Goal: Information Seeking & Learning: Learn about a topic

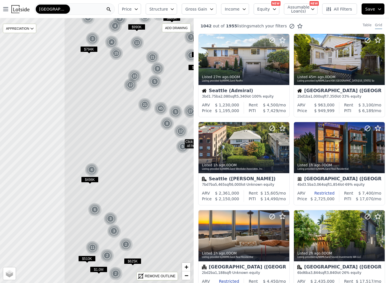
drag, startPoint x: 83, startPoint y: 181, endPoint x: 167, endPoint y: 172, distance: 84.3
click at [167, 172] on icon at bounding box center [180, 141] width 233 height 319
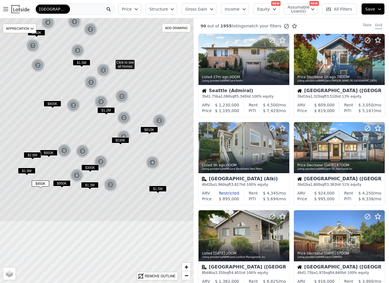
drag, startPoint x: 118, startPoint y: 235, endPoint x: 133, endPoint y: 147, distance: 89.7
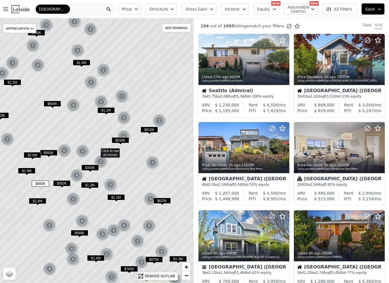
click at [127, 268] on span "$765K" at bounding box center [128, 269] width 17 height 6
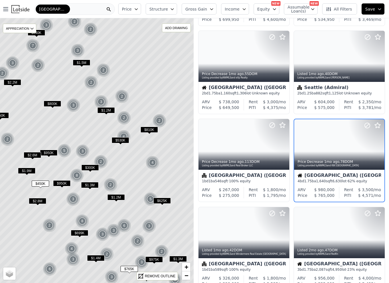
scroll to position [268, 0]
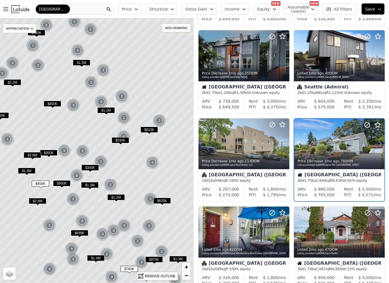
click at [377, 141] on icon at bounding box center [379, 143] width 9 height 9
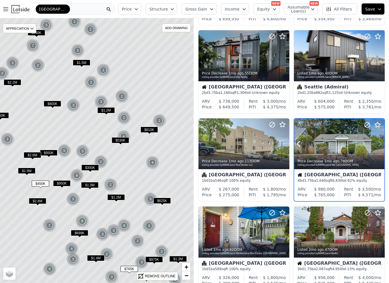
click at [377, 141] on icon at bounding box center [379, 143] width 9 height 9
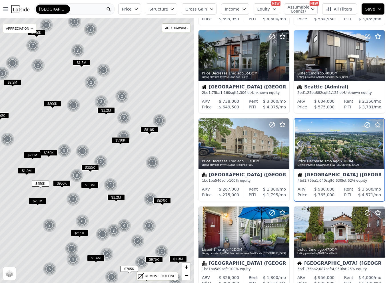
click at [377, 141] on icon at bounding box center [379, 143] width 9 height 9
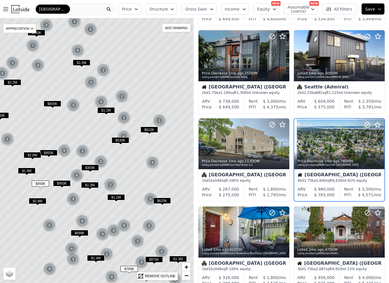
click at [377, 141] on icon at bounding box center [379, 143] width 9 height 9
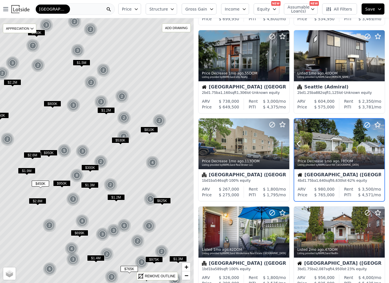
click at [377, 141] on icon at bounding box center [379, 143] width 9 height 9
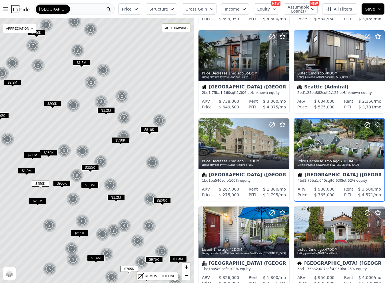
click at [377, 141] on icon at bounding box center [379, 143] width 9 height 9
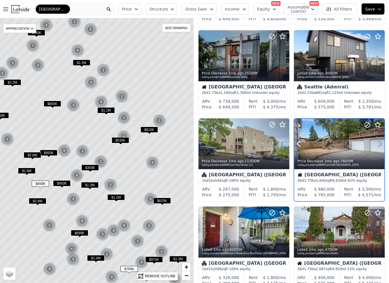
click at [377, 141] on icon at bounding box center [379, 143] width 9 height 9
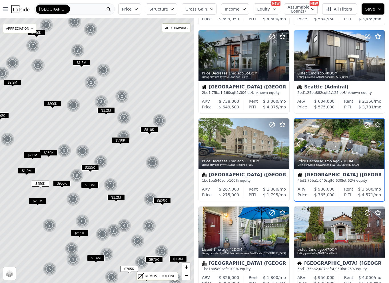
click at [377, 141] on icon at bounding box center [379, 143] width 9 height 9
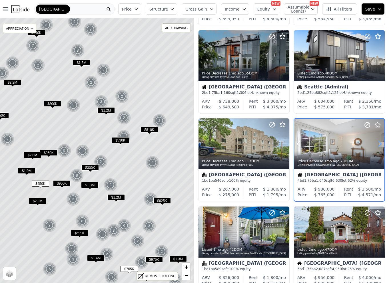
click at [377, 141] on icon at bounding box center [379, 143] width 9 height 9
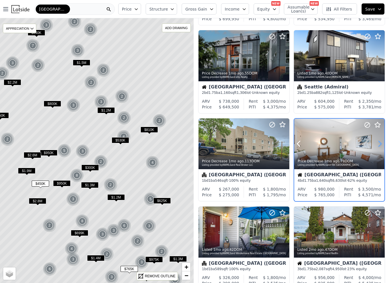
click at [377, 141] on icon at bounding box center [379, 143] width 9 height 9
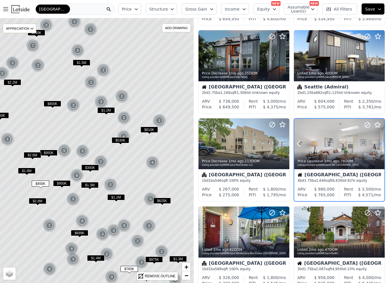
click at [377, 141] on icon at bounding box center [379, 143] width 9 height 9
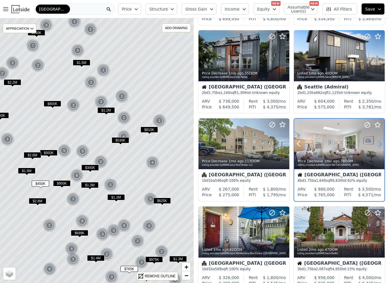
click at [377, 141] on icon at bounding box center [379, 143] width 9 height 9
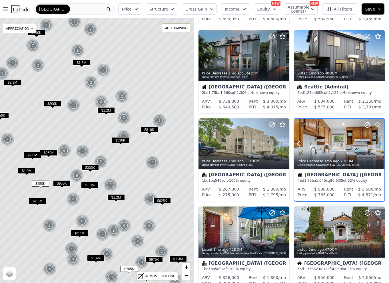
click at [377, 141] on icon at bounding box center [379, 143] width 9 height 9
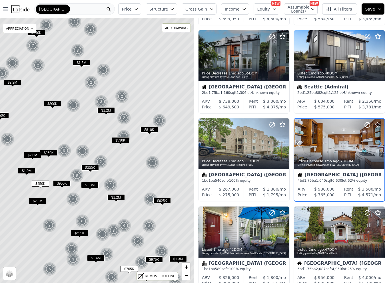
click at [377, 141] on icon at bounding box center [379, 143] width 9 height 9
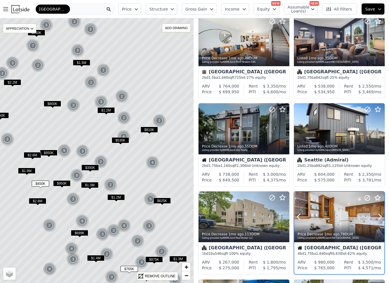
scroll to position [142, 0]
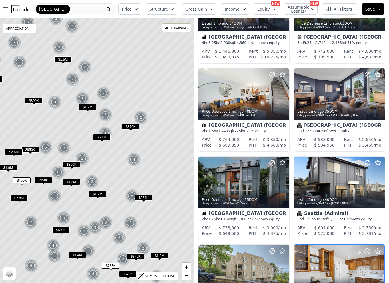
drag, startPoint x: 132, startPoint y: 207, endPoint x: 112, endPoint y: 203, distance: 20.0
click at [112, 203] on icon at bounding box center [77, 147] width 233 height 319
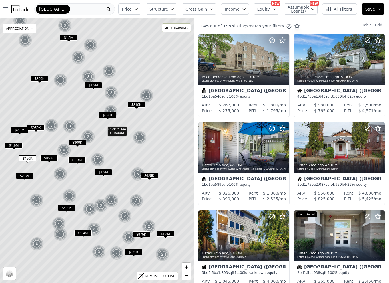
drag, startPoint x: 112, startPoint y: 203, endPoint x: 121, endPoint y: 179, distance: 25.2
click at [121, 179] on icon at bounding box center [103, 128] width 233 height 319
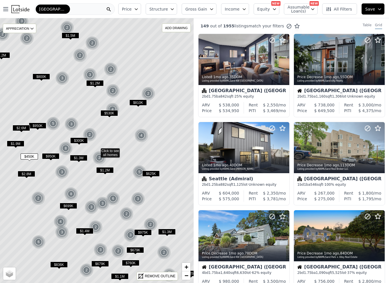
click at [137, 248] on span "$679K" at bounding box center [134, 250] width 17 height 6
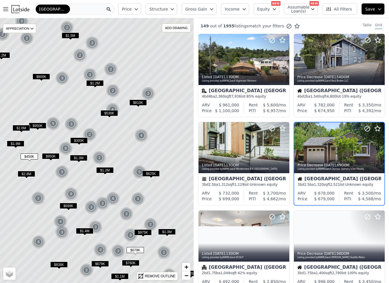
scroll to position [4, 0]
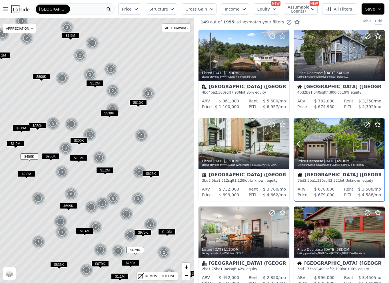
click at [377, 144] on icon at bounding box center [379, 143] width 9 height 9
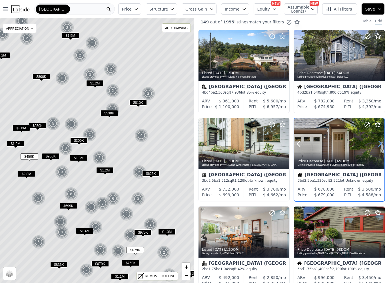
click at [377, 144] on icon at bounding box center [379, 143] width 9 height 9
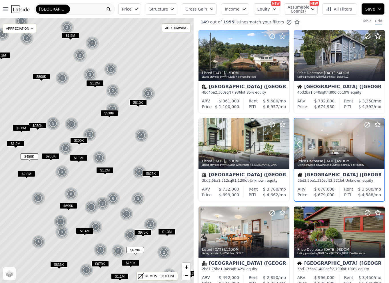
click at [377, 144] on icon at bounding box center [379, 143] width 9 height 9
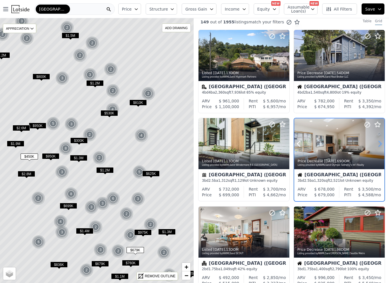
click at [377, 144] on icon at bounding box center [379, 143] width 9 height 9
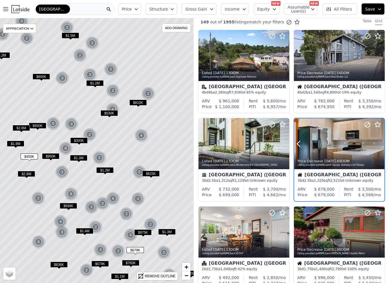
click at [377, 144] on icon at bounding box center [379, 143] width 9 height 9
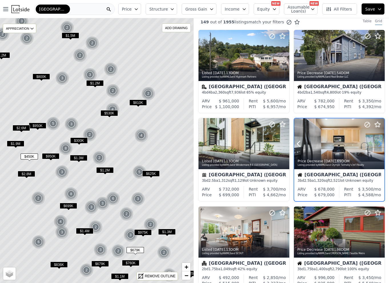
click at [377, 144] on icon at bounding box center [379, 143] width 9 height 9
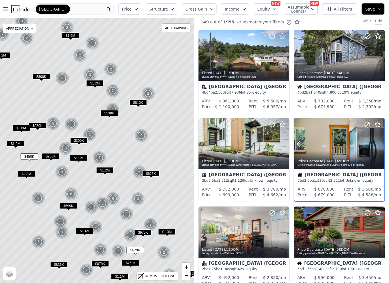
click at [377, 144] on icon at bounding box center [379, 143] width 9 height 9
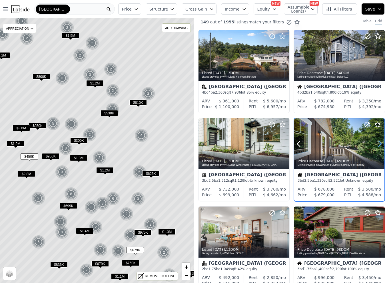
click at [377, 144] on icon at bounding box center [379, 143] width 9 height 9
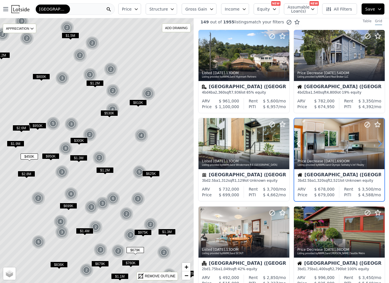
click at [377, 144] on icon at bounding box center [379, 143] width 9 height 9
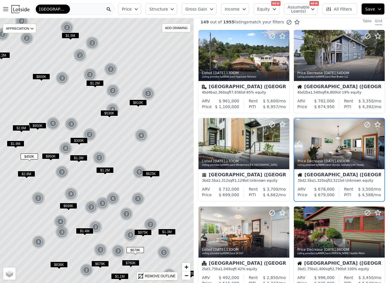
click at [377, 144] on icon at bounding box center [379, 143] width 9 height 9
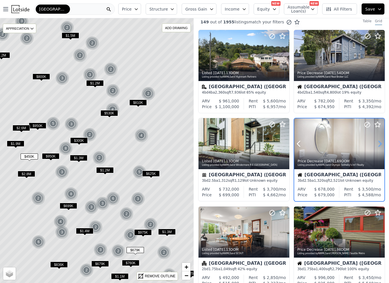
click at [377, 144] on icon at bounding box center [379, 143] width 9 height 9
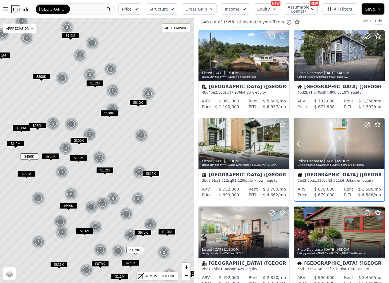
click at [377, 144] on icon at bounding box center [379, 143] width 9 height 9
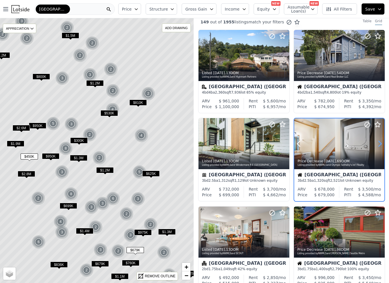
click at [377, 144] on icon at bounding box center [379, 143] width 9 height 9
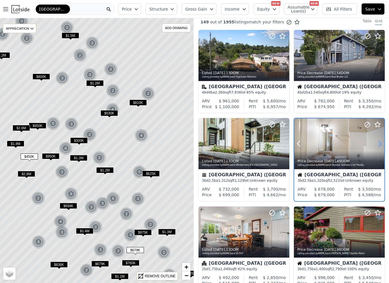
click at [377, 144] on icon at bounding box center [379, 143] width 9 height 9
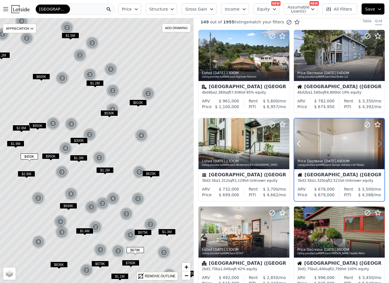
click at [377, 144] on icon at bounding box center [379, 143] width 9 height 9
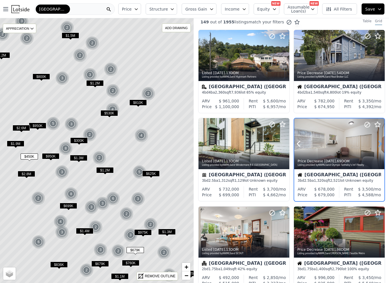
click at [377, 144] on icon at bounding box center [379, 143] width 9 height 9
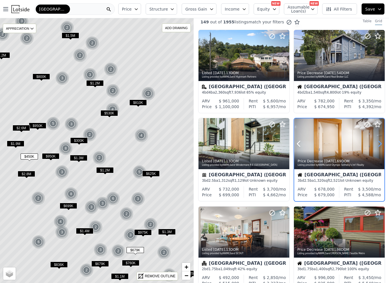
click at [377, 144] on icon at bounding box center [379, 143] width 9 height 9
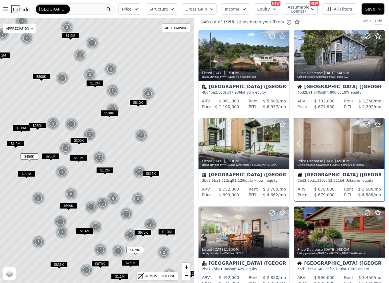
click at [377, 144] on icon at bounding box center [379, 143] width 9 height 9
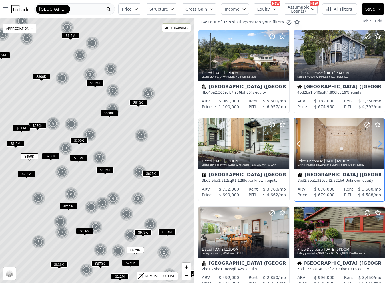
click at [377, 144] on icon at bounding box center [379, 143] width 9 height 9
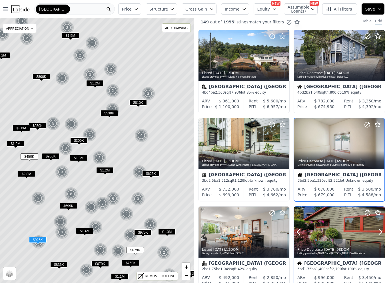
scroll to position [28, 0]
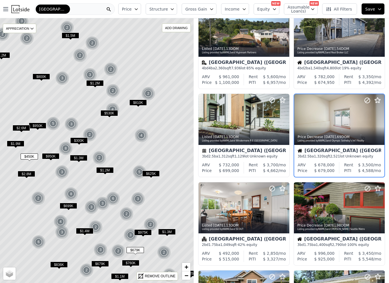
click at [132, 264] on span "$760K" at bounding box center [130, 263] width 17 height 6
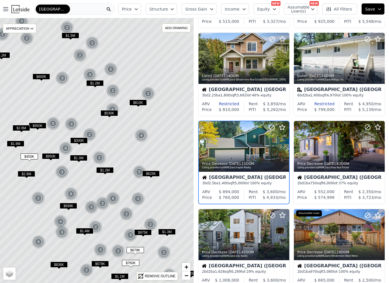
scroll to position [268, 0]
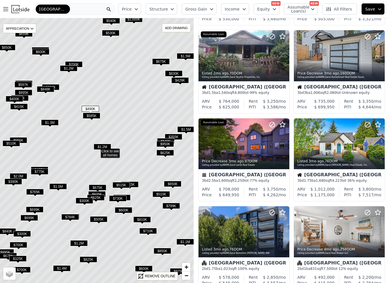
click at [118, 198] on span "$730K" at bounding box center [117, 198] width 17 height 6
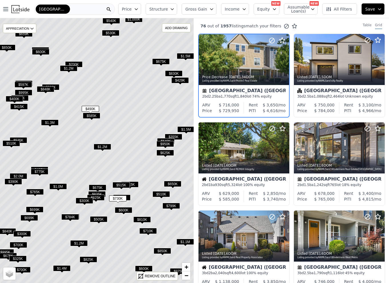
click at [96, 185] on span "$675K" at bounding box center [97, 188] width 17 height 6
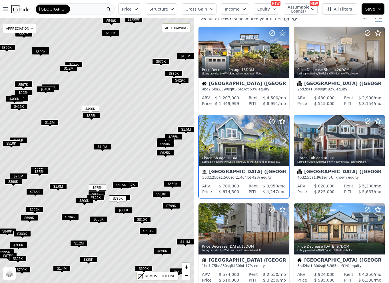
scroll to position [8, 0]
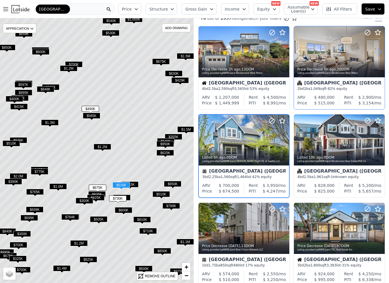
click at [379, 51] on icon at bounding box center [379, 51] width 9 height 9
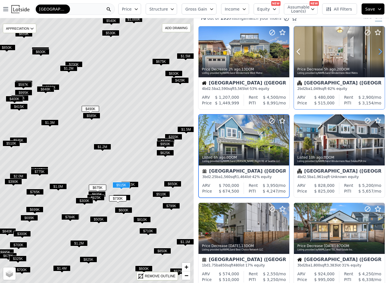
click at [379, 51] on icon at bounding box center [379, 51] width 9 height 9
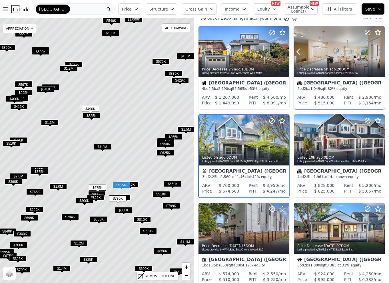
click at [379, 51] on icon at bounding box center [379, 51] width 9 height 9
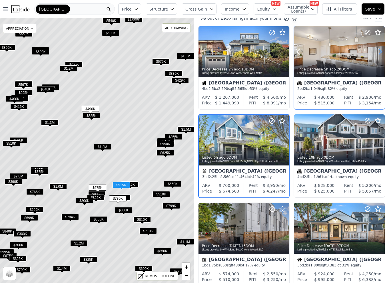
click at [379, 51] on icon at bounding box center [379, 51] width 9 height 9
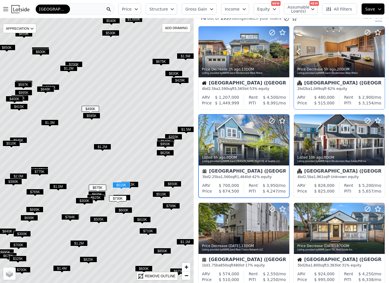
click at [379, 51] on icon at bounding box center [379, 51] width 9 height 9
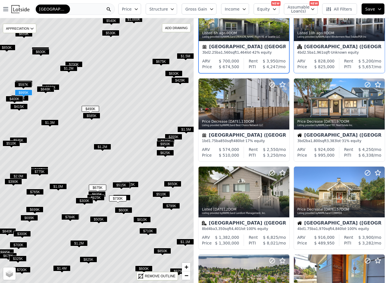
scroll to position [135, 0]
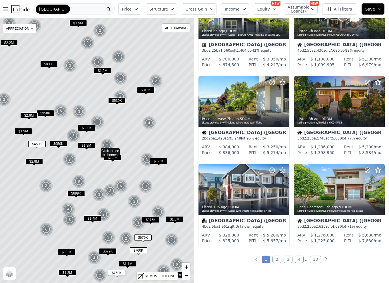
scroll to position [310, 0]
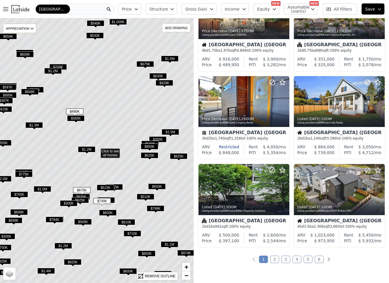
scroll to position [134, 0]
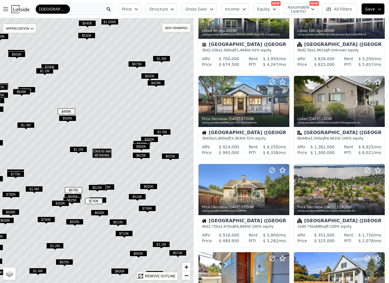
drag, startPoint x: 168, startPoint y: 172, endPoint x: 160, endPoint y: 172, distance: 8.3
click at [160, 172] on icon at bounding box center [88, 150] width 233 height 319
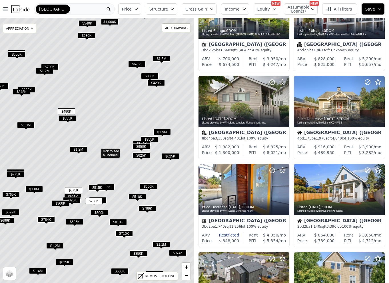
click at [151, 207] on span "$799K" at bounding box center [146, 208] width 17 height 6
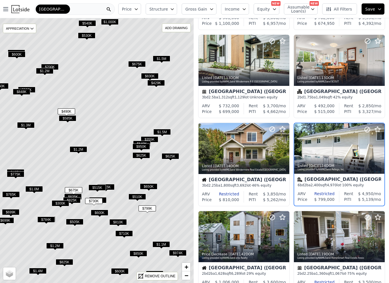
scroll to position [180, 0]
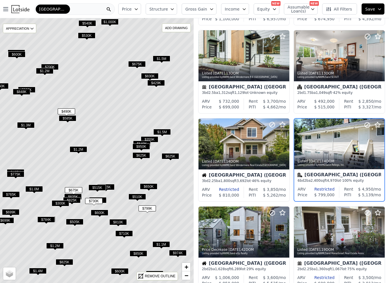
click at [152, 182] on icon at bounding box center [96, 150] width 233 height 319
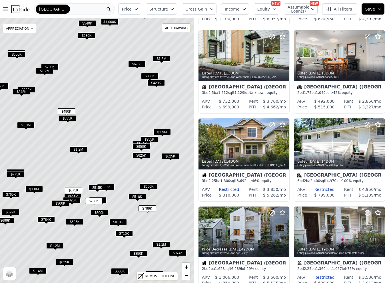
click at [151, 186] on span "$650K" at bounding box center [148, 186] width 17 height 6
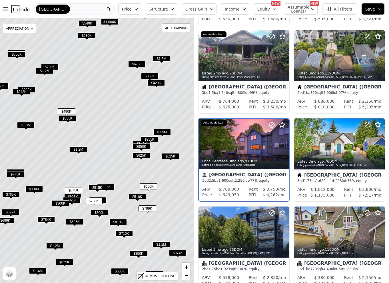
click at [125, 234] on span "$710K" at bounding box center [123, 234] width 17 height 6
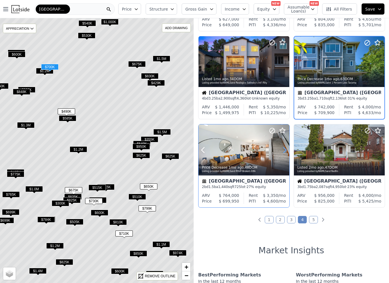
scroll to position [359, 0]
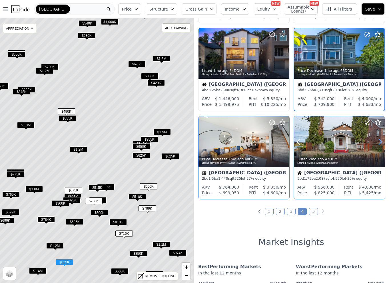
click at [380, 141] on icon at bounding box center [379, 141] width 9 height 9
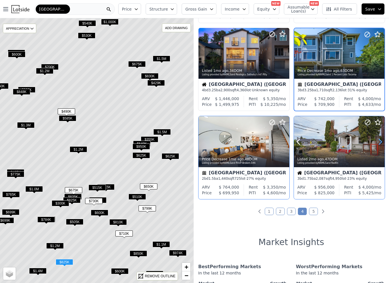
click at [379, 142] on icon at bounding box center [379, 141] width 9 height 9
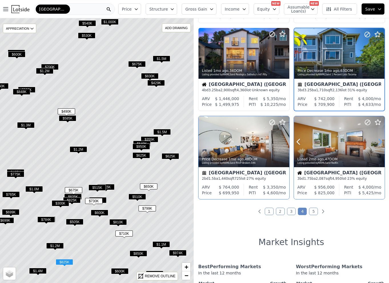
click at [379, 142] on icon at bounding box center [379, 141] width 9 height 9
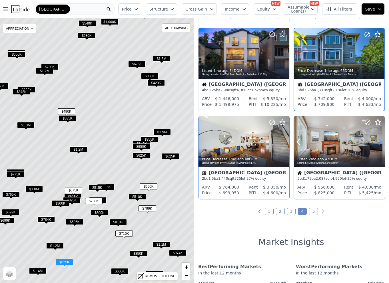
click at [379, 142] on icon at bounding box center [379, 141] width 9 height 9
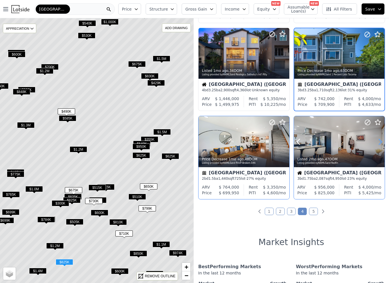
click at [379, 142] on icon at bounding box center [379, 141] width 9 height 9
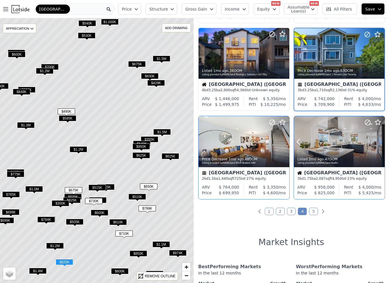
click at [379, 142] on icon at bounding box center [379, 141] width 9 height 9
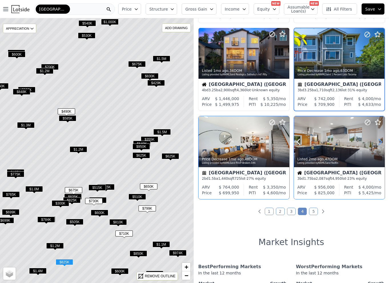
click at [379, 142] on icon at bounding box center [379, 141] width 9 height 9
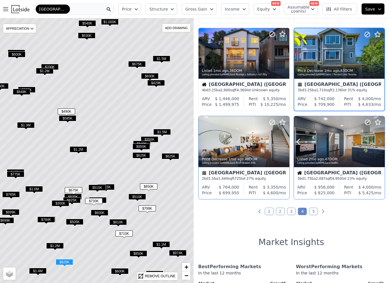
click at [379, 142] on icon at bounding box center [379, 141] width 9 height 9
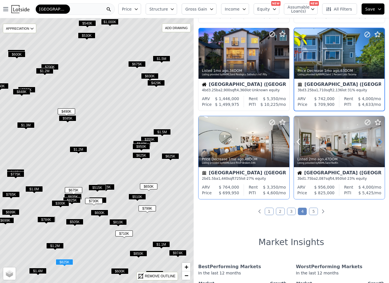
click at [379, 142] on icon at bounding box center [379, 141] width 9 height 9
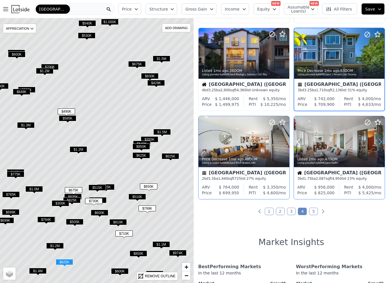
click at [379, 142] on icon at bounding box center [379, 141] width 9 height 9
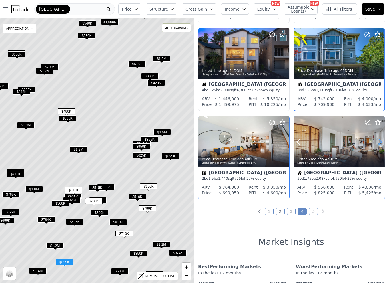
click at [379, 142] on icon at bounding box center [379, 141] width 9 height 9
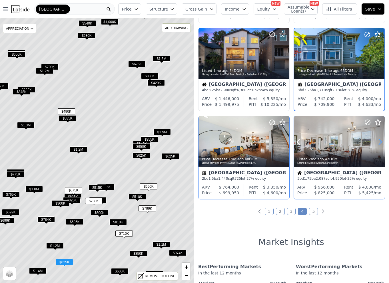
click at [379, 142] on icon at bounding box center [379, 141] width 9 height 9
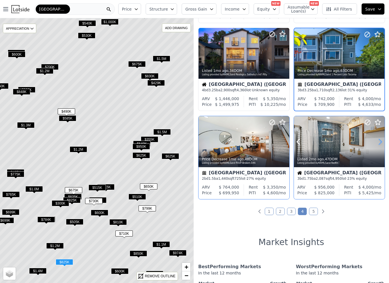
click at [379, 142] on icon at bounding box center [379, 141] width 9 height 9
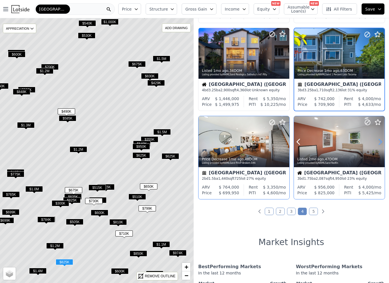
click at [379, 142] on icon at bounding box center [379, 141] width 9 height 9
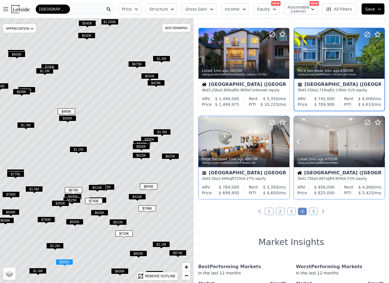
click at [379, 142] on icon at bounding box center [379, 141] width 9 height 9
